Goal: Obtain resource: Obtain resource

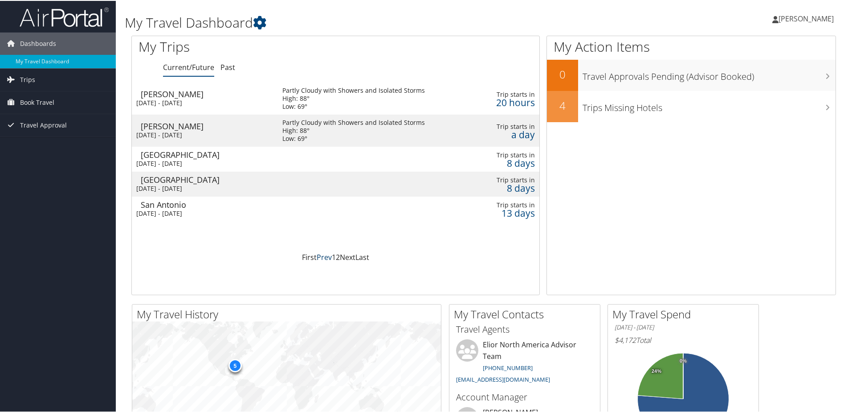
click at [317, 255] on link "Prev" at bounding box center [324, 256] width 15 height 10
click at [311, 256] on link "First" at bounding box center [309, 256] width 15 height 10
click at [324, 256] on link "Prev" at bounding box center [324, 256] width 15 height 10
click at [346, 256] on link "Next" at bounding box center [348, 256] width 16 height 10
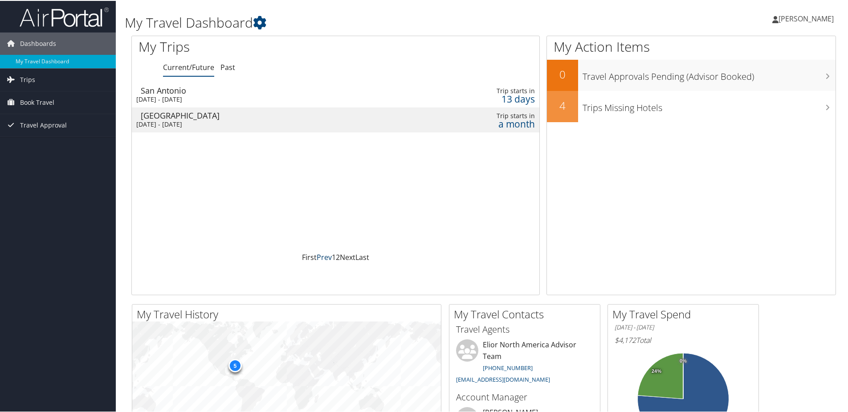
click at [319, 256] on link "Prev" at bounding box center [324, 256] width 15 height 10
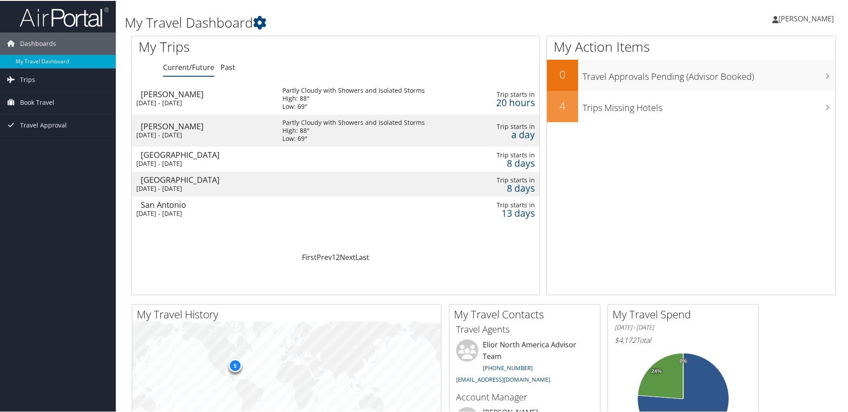
click at [165, 98] on div "Wed 8 Oct 2025 - Thu 9 Oct 2025" at bounding box center [202, 102] width 133 height 8
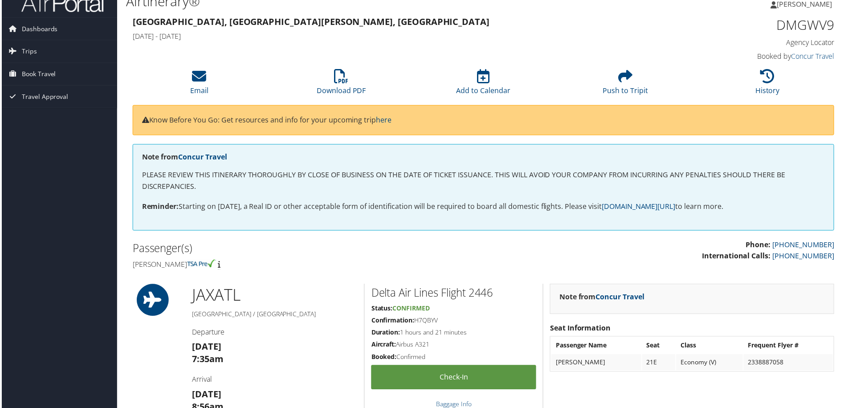
scroll to position [12, 0]
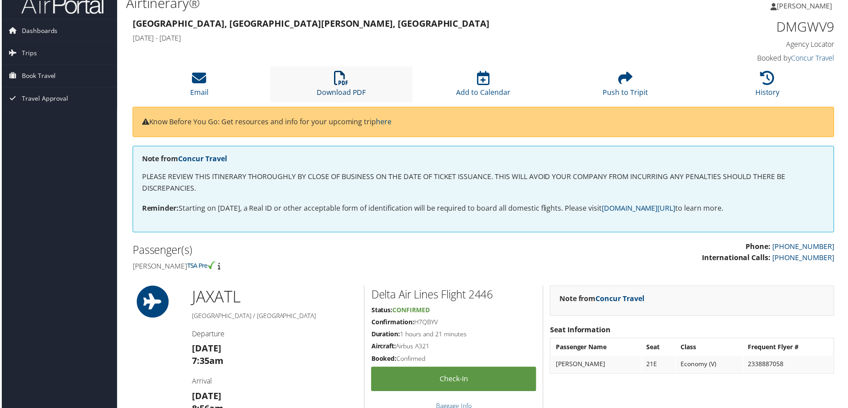
click at [335, 83] on icon at bounding box center [341, 78] width 14 height 14
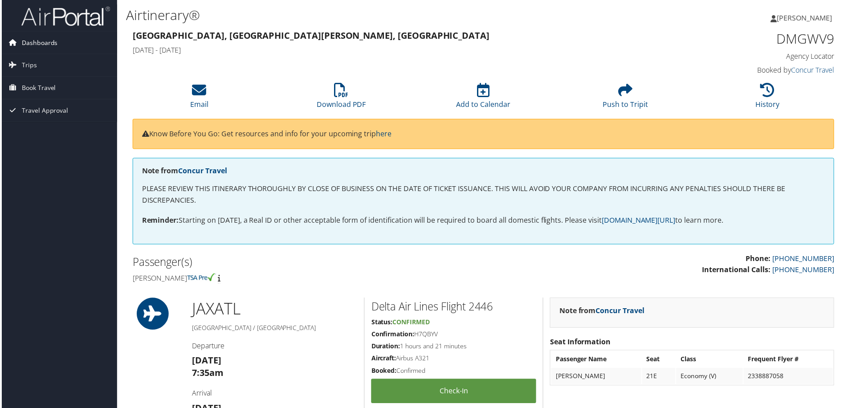
click at [25, 43] on span "Dashboards" at bounding box center [38, 43] width 36 height 22
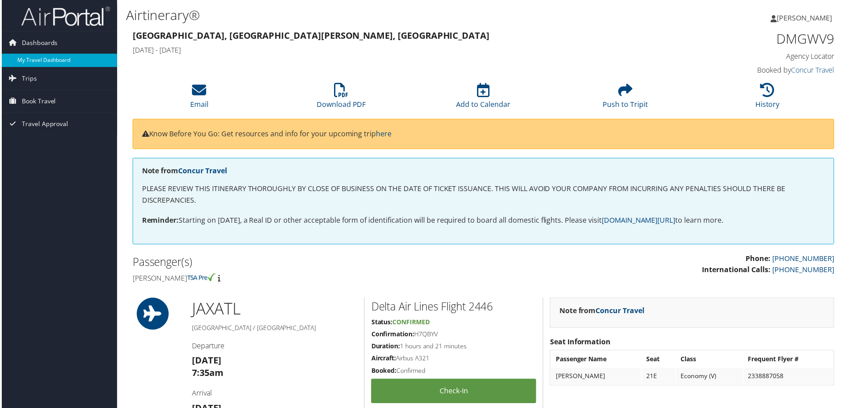
click at [25, 57] on link "My Travel Dashboard" at bounding box center [58, 60] width 116 height 13
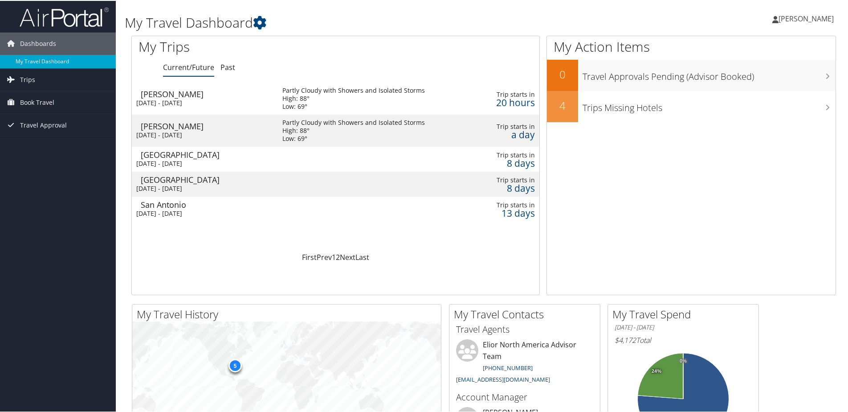
drag, startPoint x: 848, startPoint y: 95, endPoint x: 846, endPoint y: 111, distance: 16.6
click at [846, 111] on div "My Travel Dashboard Philip Wade Philip Wade My Settings Travel Agency Contacts …" at bounding box center [484, 336] width 736 height 673
click at [162, 131] on div "Wed 8 Oct 2025 - Thu 9 Oct 2025" at bounding box center [202, 134] width 133 height 8
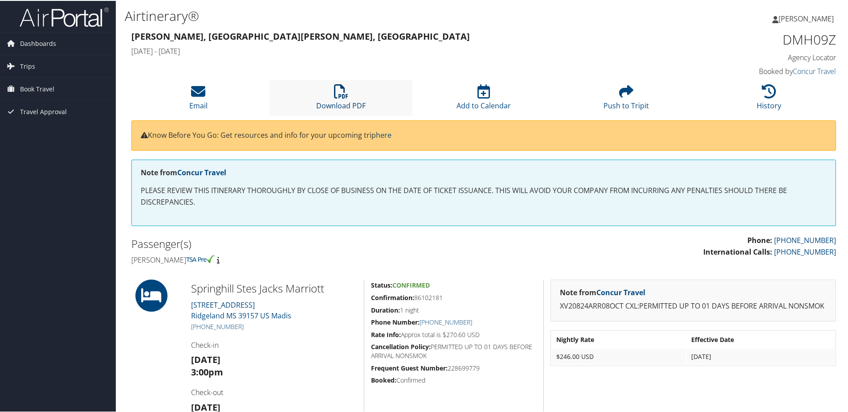
click at [345, 96] on icon at bounding box center [341, 90] width 14 height 14
click at [29, 41] on span "Dashboards" at bounding box center [38, 43] width 36 height 22
click at [27, 40] on span "Dashboards" at bounding box center [38, 43] width 36 height 22
click at [29, 37] on span "Dashboards" at bounding box center [38, 43] width 36 height 22
click at [27, 55] on link "My Travel Dashboard" at bounding box center [58, 60] width 116 height 13
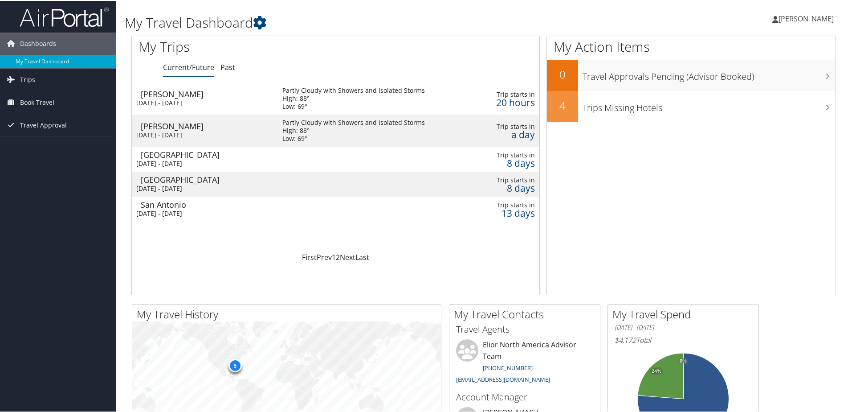
click at [161, 207] on div "San Antonio" at bounding box center [207, 204] width 133 height 8
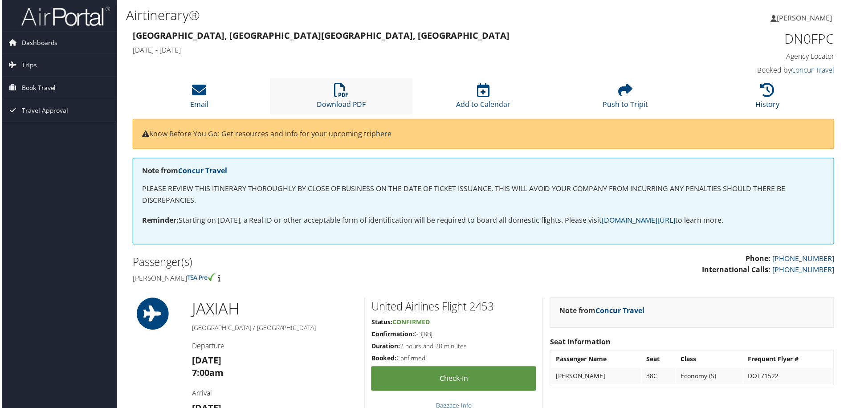
click at [343, 97] on icon at bounding box center [341, 90] width 14 height 14
click at [27, 43] on span "Dashboards" at bounding box center [38, 43] width 36 height 22
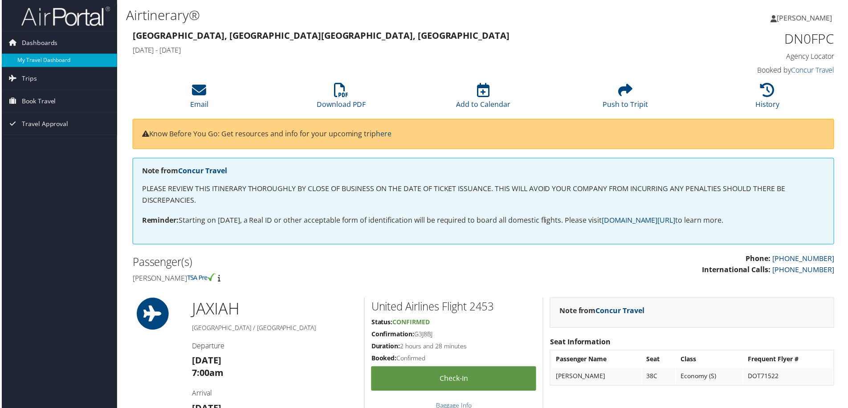
click at [27, 61] on link "My Travel Dashboard" at bounding box center [58, 60] width 116 height 13
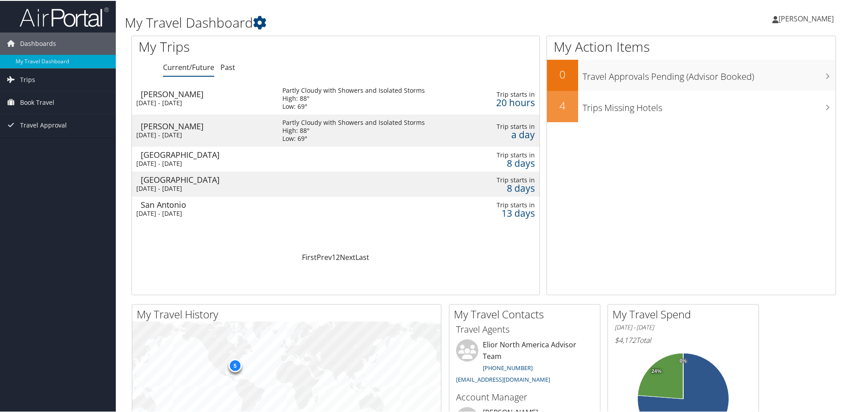
click at [161, 161] on div "[DATE] - [DATE]" at bounding box center [202, 163] width 133 height 8
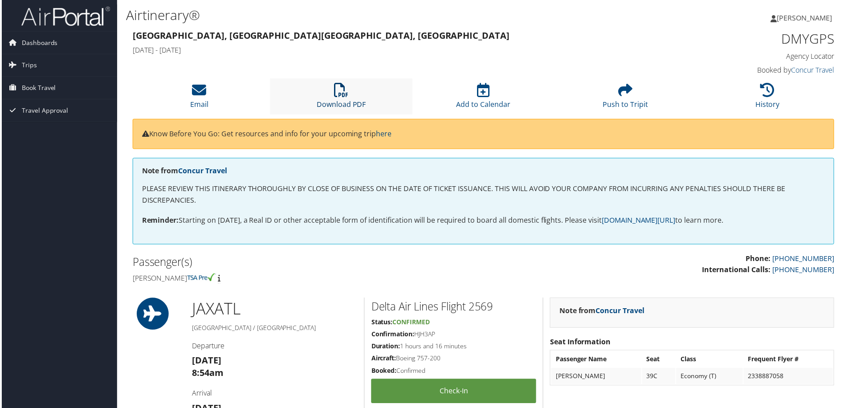
click at [339, 97] on icon at bounding box center [341, 90] width 14 height 14
click at [35, 44] on span "Dashboards" at bounding box center [38, 43] width 36 height 22
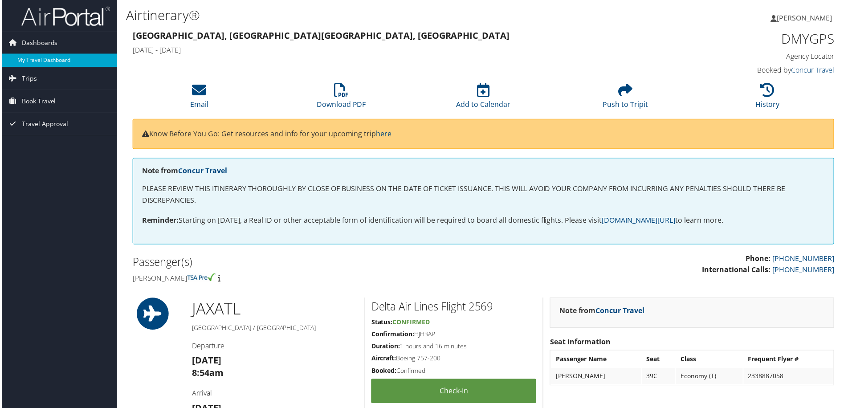
click at [29, 63] on link "My Travel Dashboard" at bounding box center [58, 60] width 116 height 13
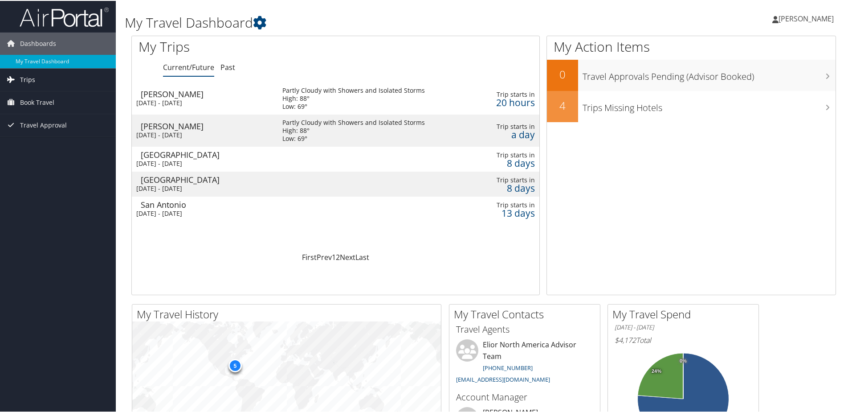
click at [22, 78] on span "Trips" at bounding box center [27, 79] width 15 height 22
click at [28, 94] on link "Current/Future Trips" at bounding box center [58, 96] width 116 height 13
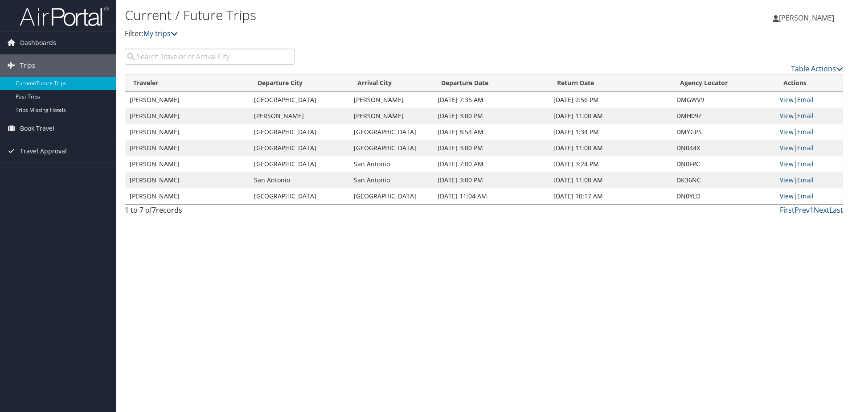
click at [785, 196] on link "View" at bounding box center [787, 196] width 14 height 8
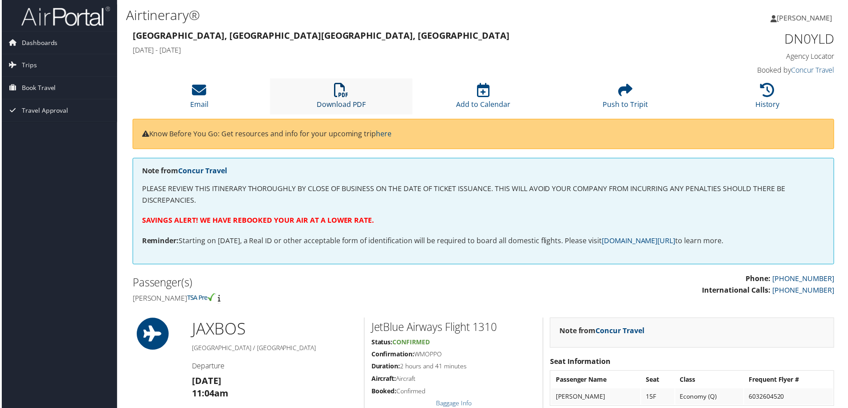
click at [341, 98] on icon at bounding box center [341, 90] width 14 height 14
click at [30, 41] on span "Dashboards" at bounding box center [38, 43] width 36 height 22
click at [25, 77] on span "Trips" at bounding box center [27, 79] width 15 height 22
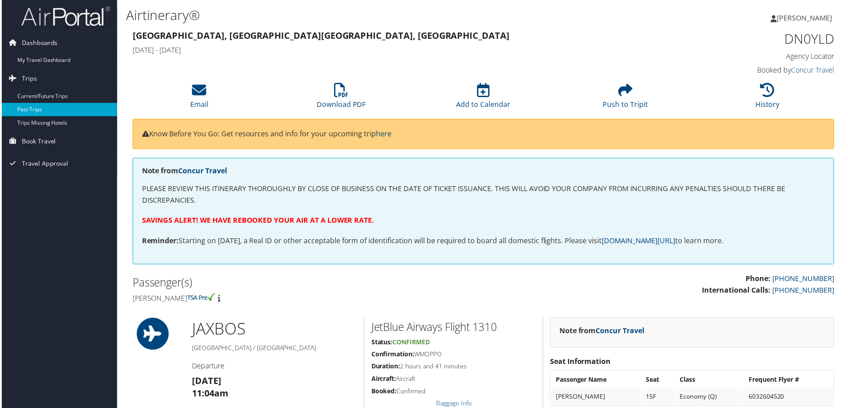
click at [19, 108] on link "Past Trips" at bounding box center [58, 109] width 116 height 13
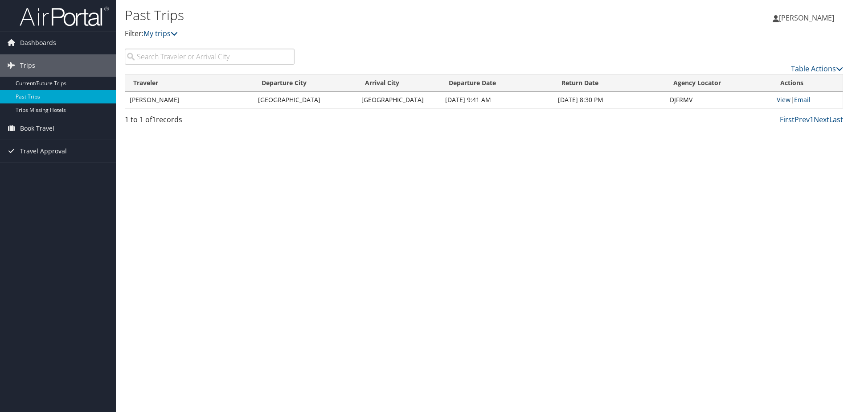
click at [780, 99] on link "View" at bounding box center [784, 99] width 14 height 8
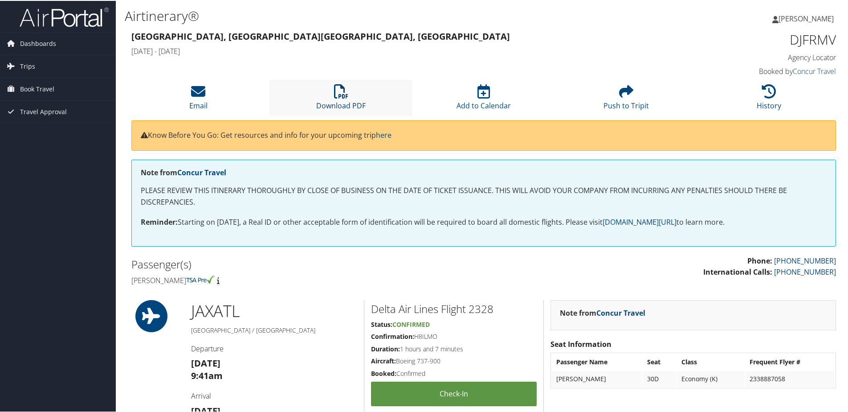
click at [339, 96] on icon at bounding box center [341, 90] width 14 height 14
